Goal: Transaction & Acquisition: Download file/media

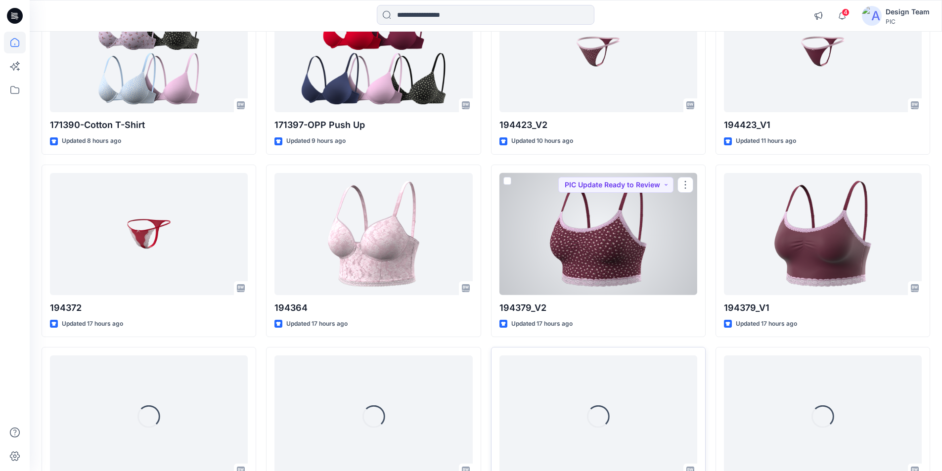
scroll to position [342, 0]
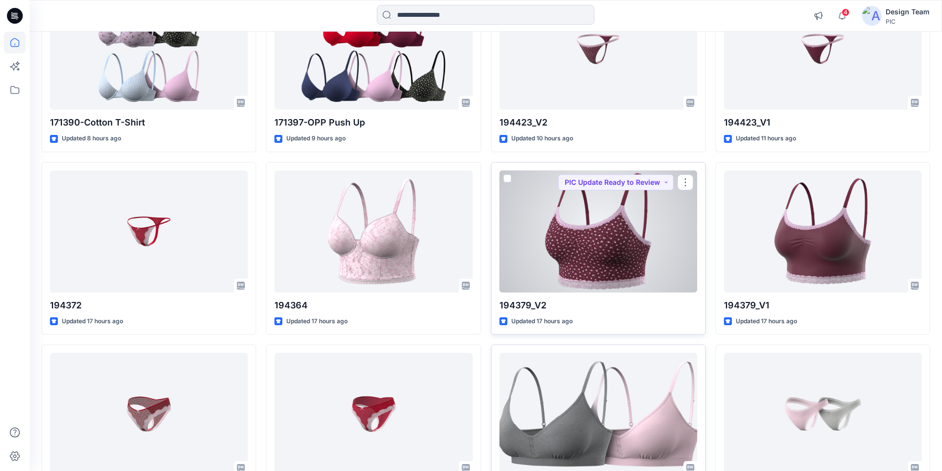
click at [613, 208] on div at bounding box center [598, 232] width 198 height 122
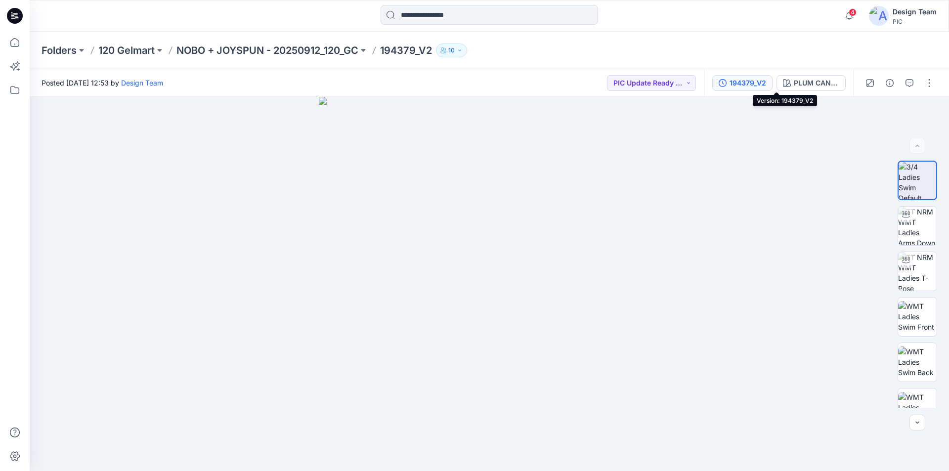
click at [766, 79] on div "194379_V2" at bounding box center [748, 83] width 37 height 11
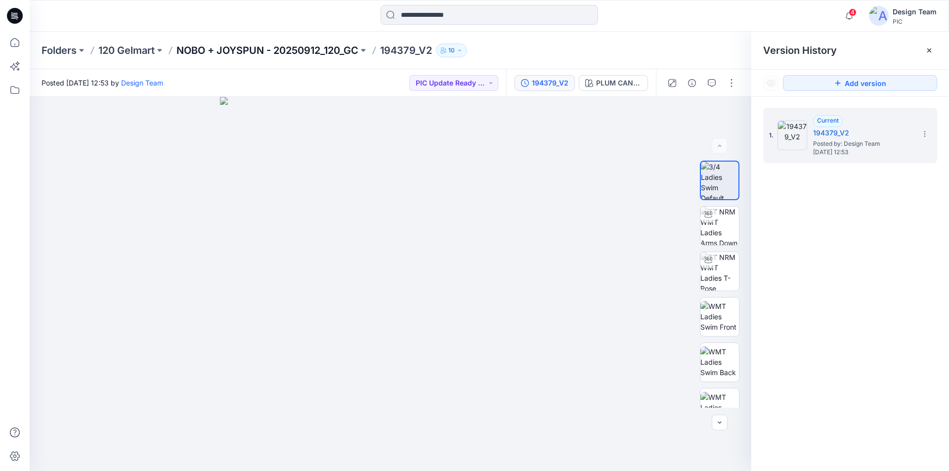
click at [317, 50] on p "NOBO + JOYSPUN - 20250912_120_GC" at bounding box center [267, 51] width 182 height 14
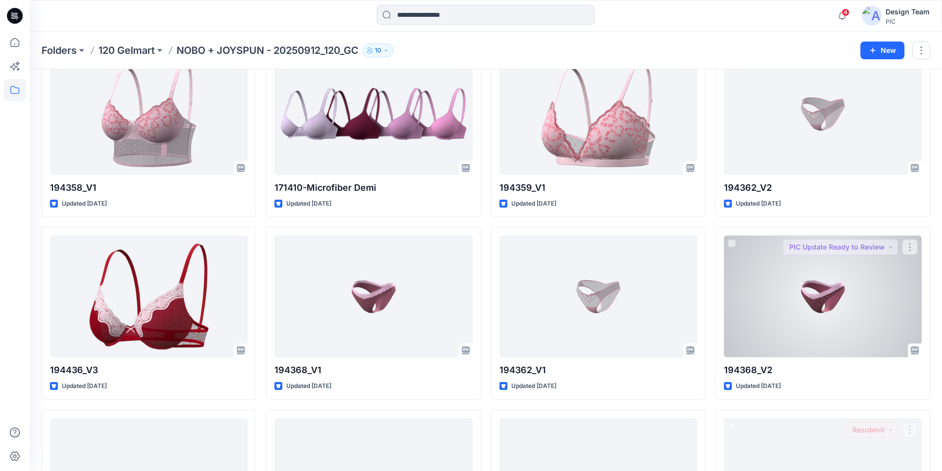
scroll to position [1161, 0]
click at [806, 253] on div at bounding box center [823, 297] width 198 height 122
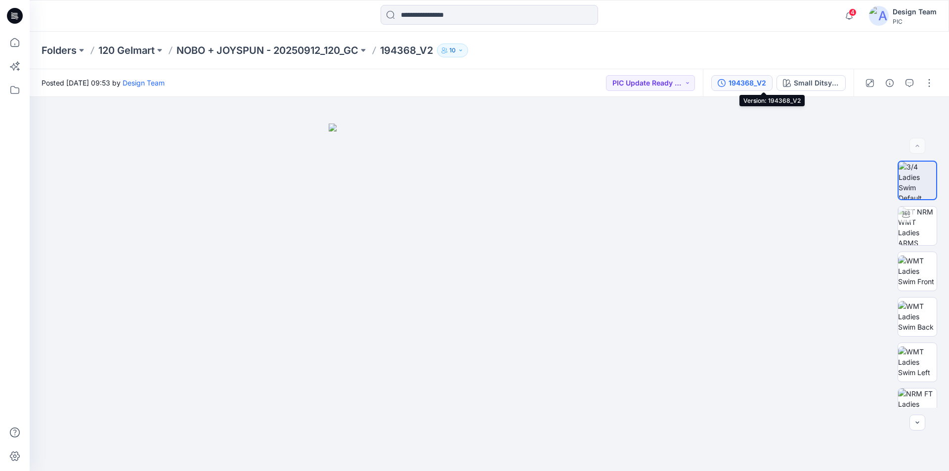
click at [764, 83] on div "194368_V2" at bounding box center [748, 83] width 38 height 11
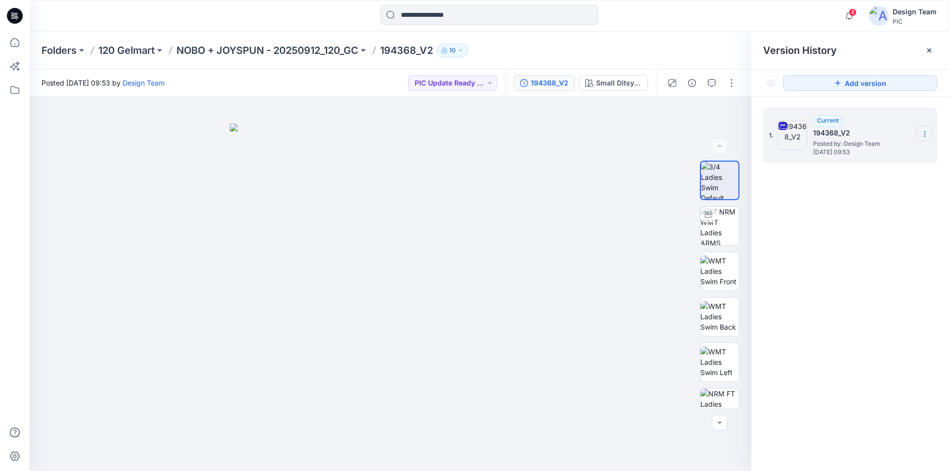
click at [920, 134] on section at bounding box center [925, 134] width 16 height 16
click at [891, 154] on span "Download Source BW File" at bounding box center [874, 153] width 83 height 12
